Goal: Find specific page/section: Find specific page/section

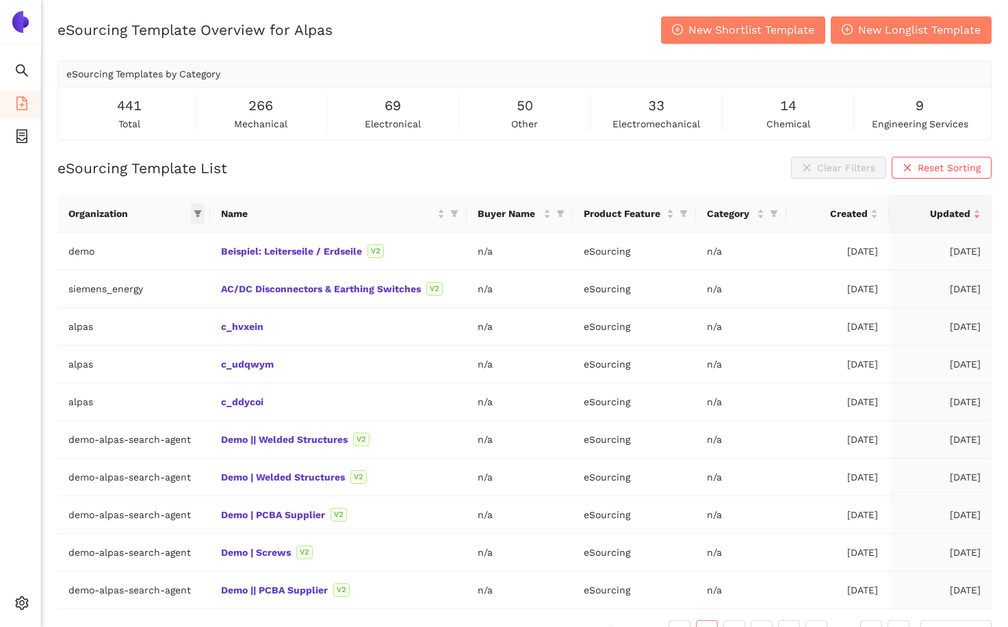
click at [198, 212] on icon "filter" at bounding box center [198, 214] width 8 height 7
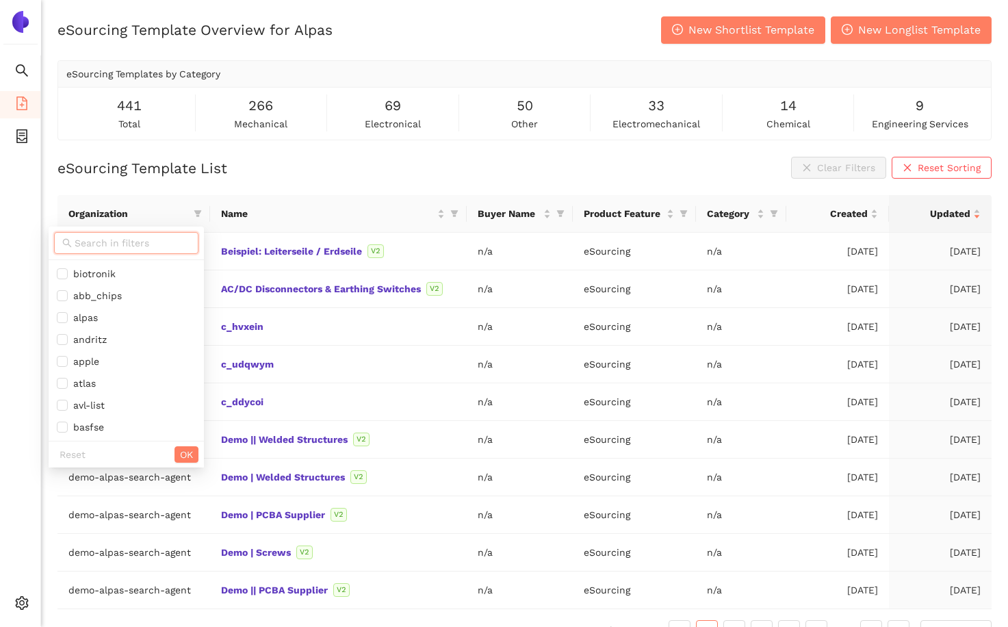
click at [140, 238] on input "text" at bounding box center [133, 242] width 116 height 15
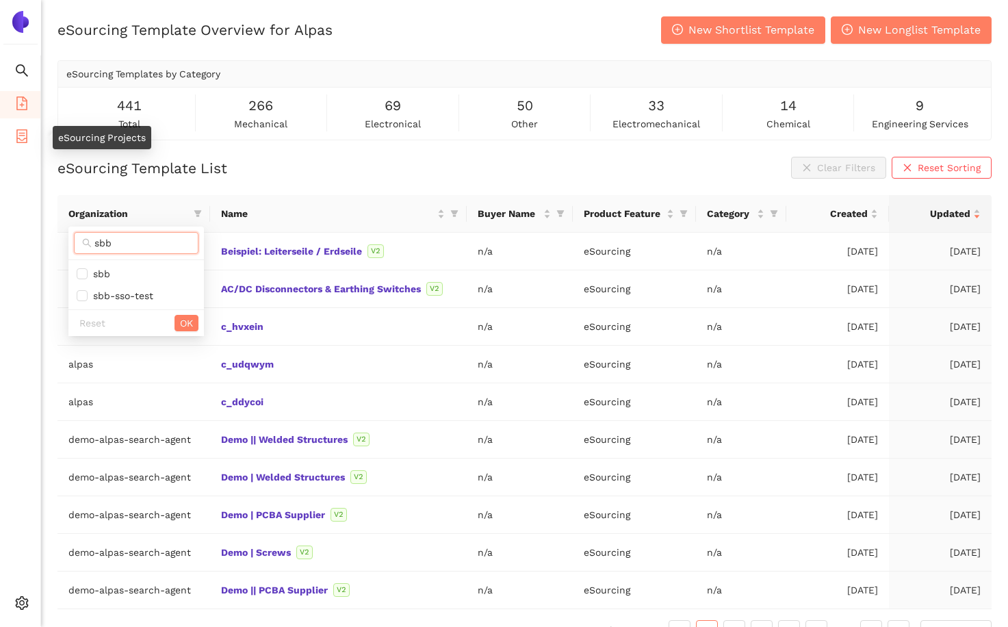
type input "sbb"
click at [22, 133] on icon "container" at bounding box center [22, 136] width 14 height 14
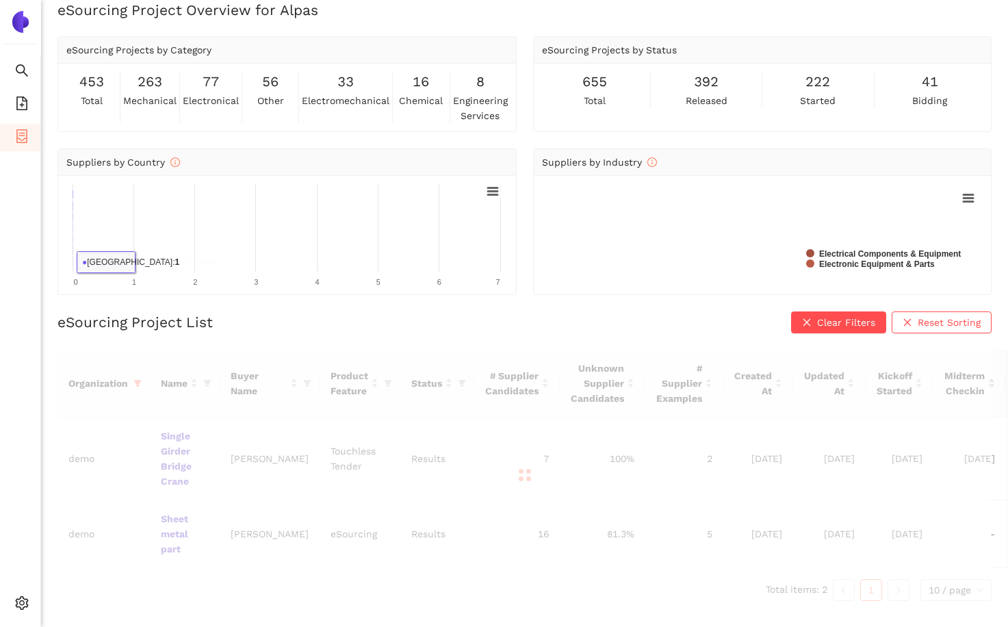
scroll to position [16, 0]
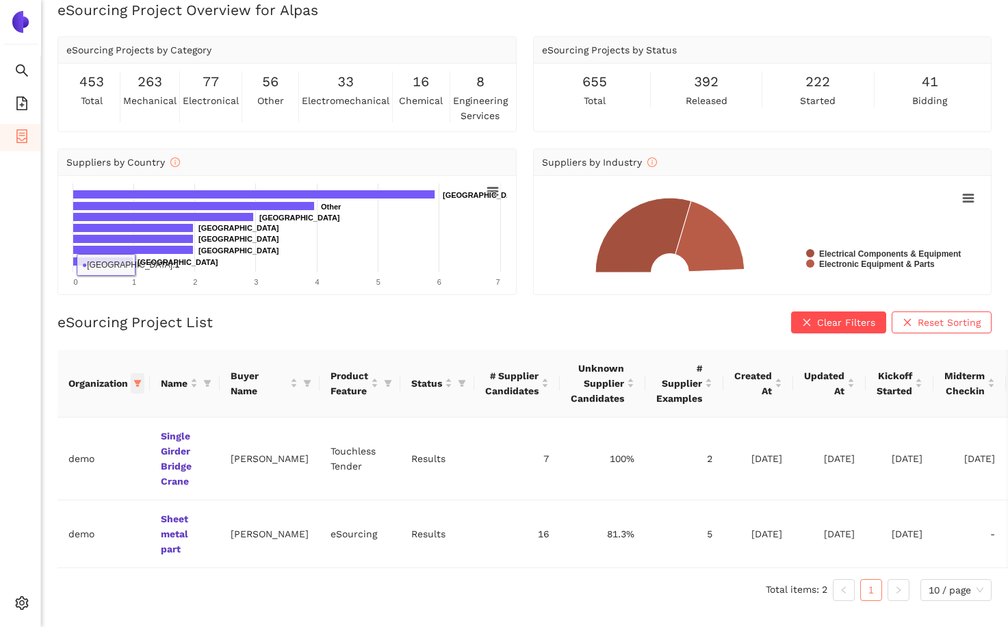
click at [137, 380] on icon "filter" at bounding box center [138, 383] width 8 height 7
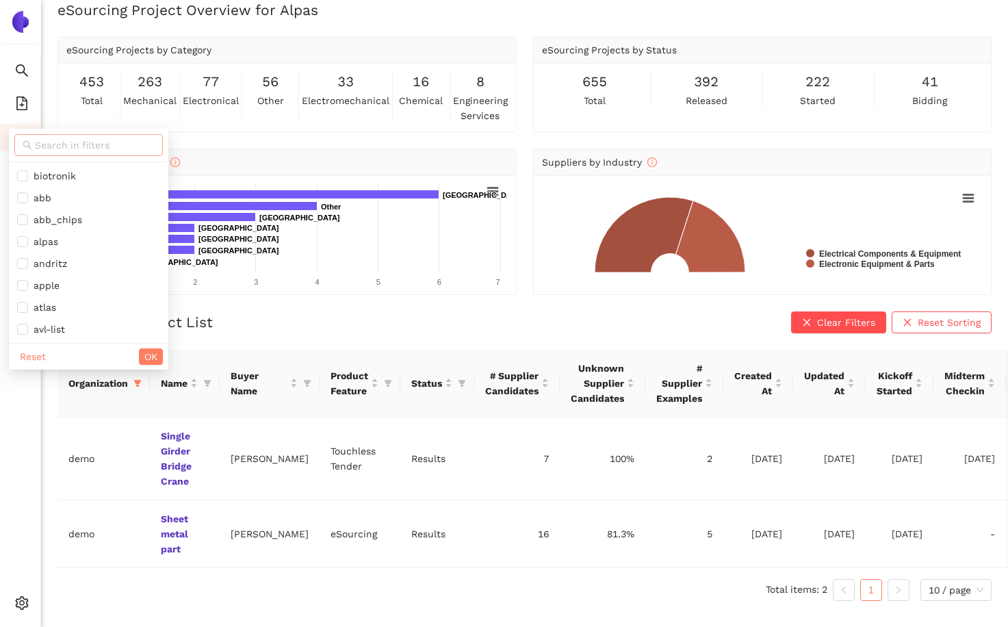
click at [47, 146] on input "text" at bounding box center [95, 145] width 120 height 15
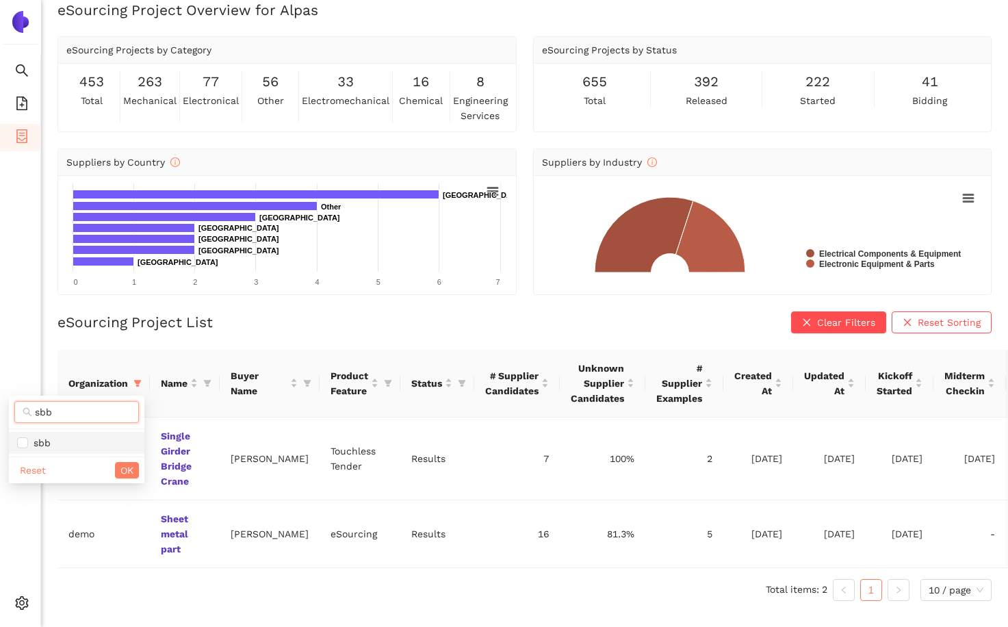
type input "sbb"
click at [64, 435] on span "sbb" at bounding box center [76, 442] width 119 height 15
checkbox input "true"
click at [127, 470] on span "OK" at bounding box center [126, 470] width 13 height 15
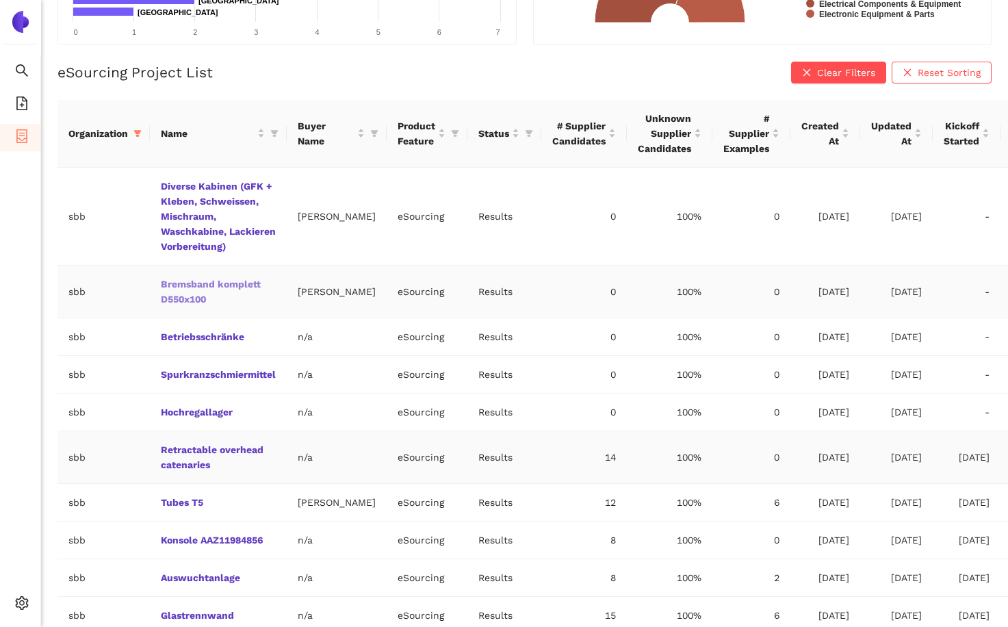
scroll to position [333, 0]
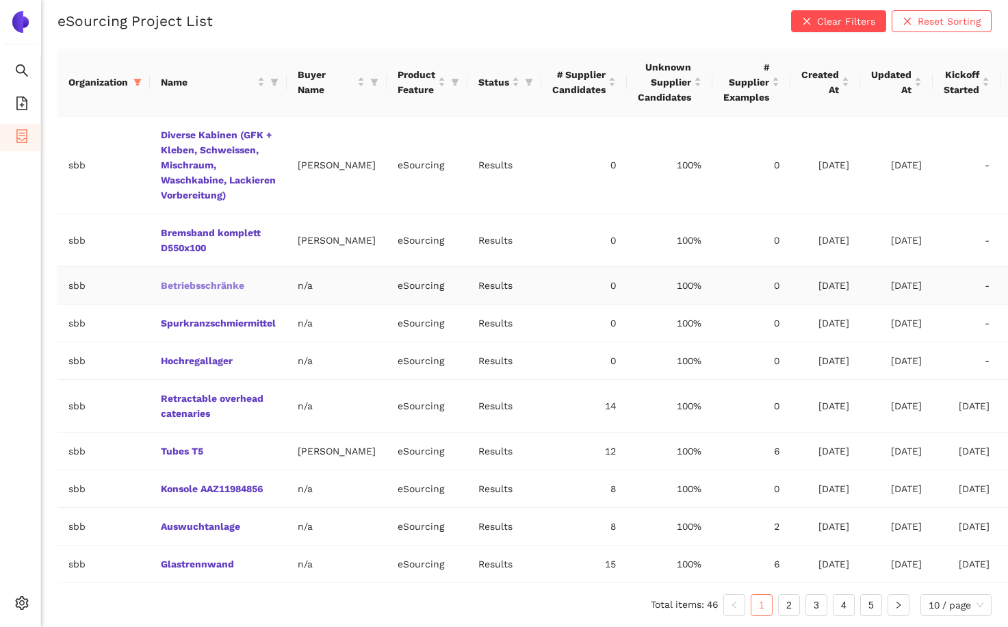
click at [0, 0] on link "Betriebsschränke" at bounding box center [0, 0] width 0 height 0
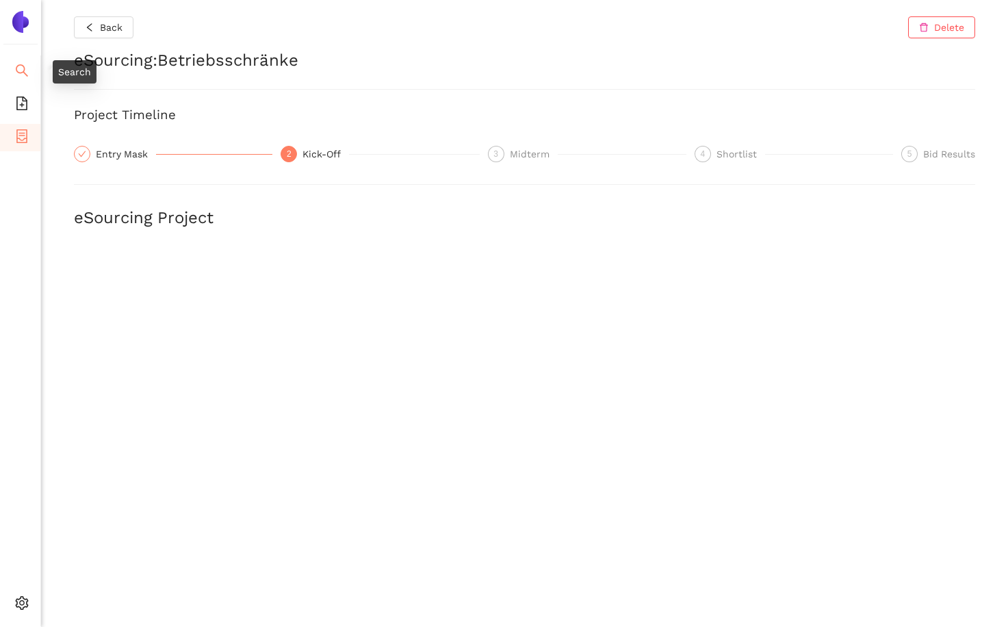
click at [27, 65] on icon "search" at bounding box center [22, 71] width 14 height 14
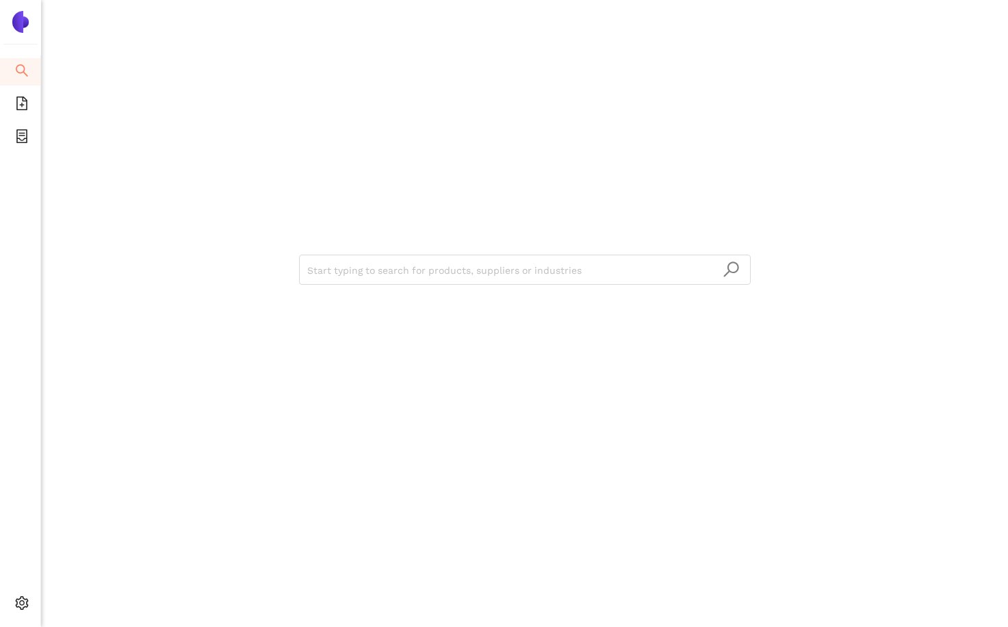
click at [268, 110] on div "Start typing to search for products, suppliers or industries" at bounding box center [524, 268] width 821 height 537
